Goal: Task Accomplishment & Management: Use online tool/utility

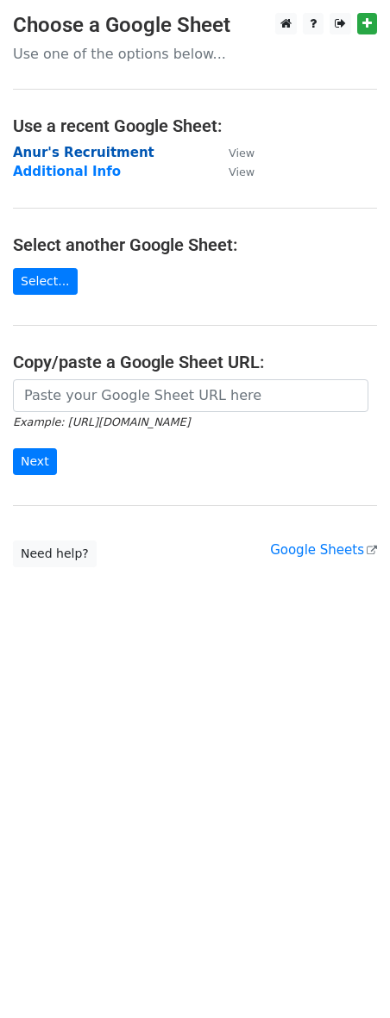
click at [84, 159] on strong "Anur's Recruitment" at bounding box center [83, 153] width 141 height 16
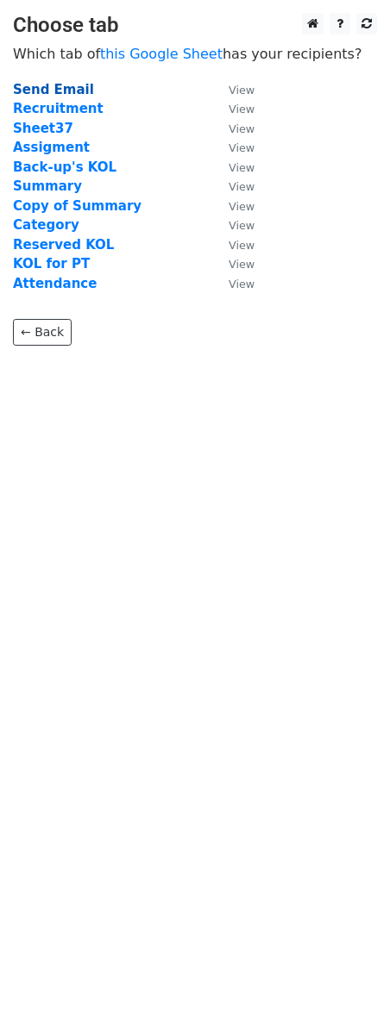
click at [54, 88] on strong "Send Email" at bounding box center [53, 90] width 81 height 16
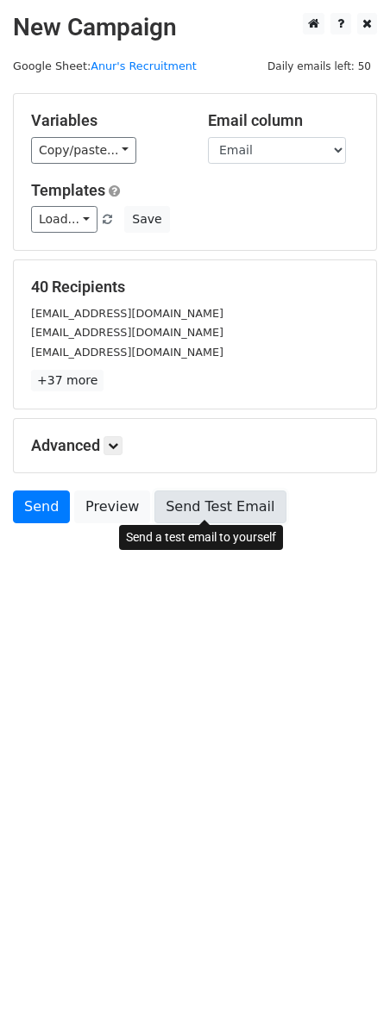
click at [182, 509] on link "Send Test Email" at bounding box center [219, 506] width 131 height 33
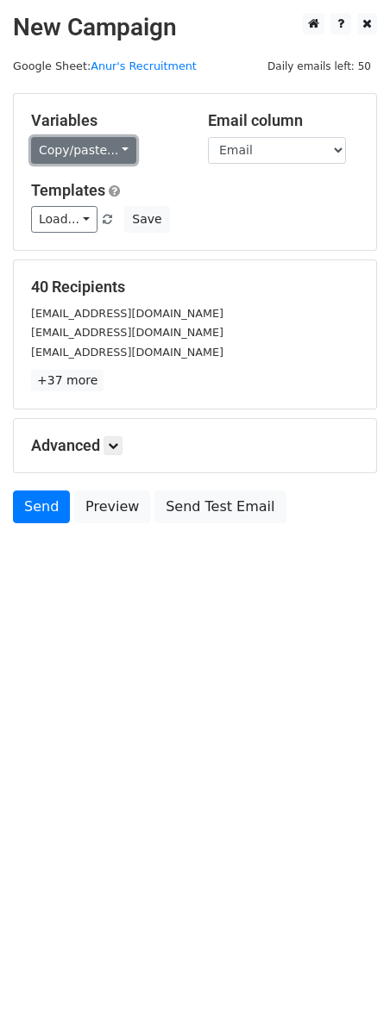
click at [83, 153] on link "Copy/paste..." at bounding box center [83, 150] width 105 height 27
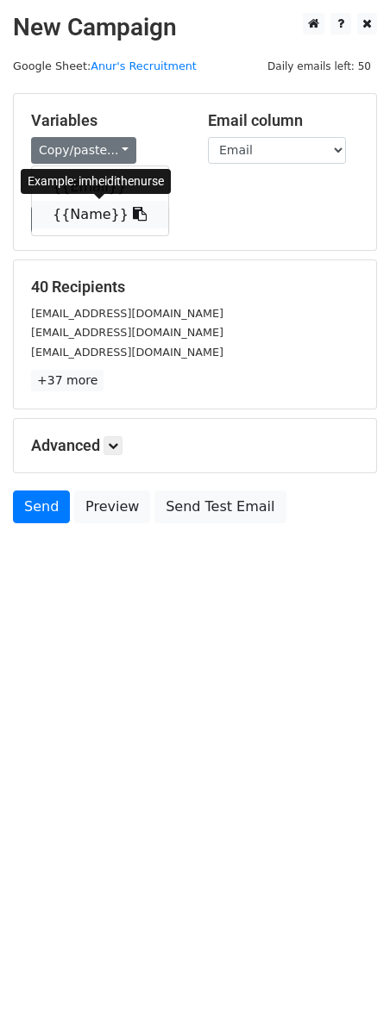
click at [83, 209] on link "{{Name}}" at bounding box center [100, 215] width 136 height 28
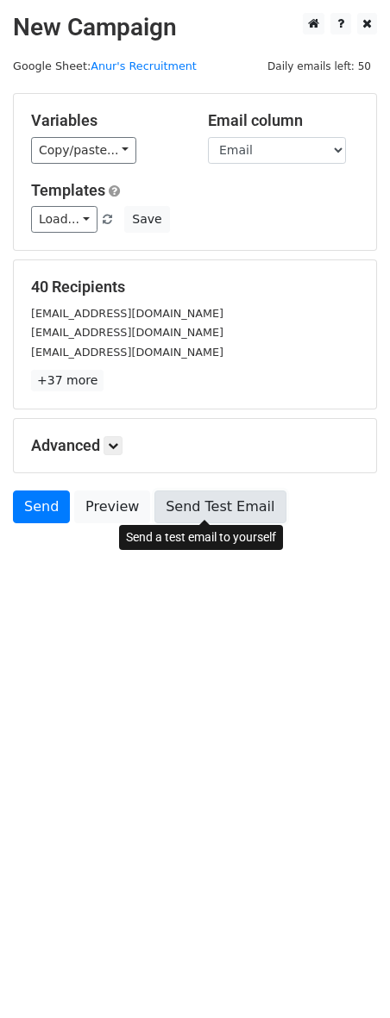
click at [192, 491] on link "Send Test Email" at bounding box center [219, 506] width 131 height 33
